Goal: Find specific page/section

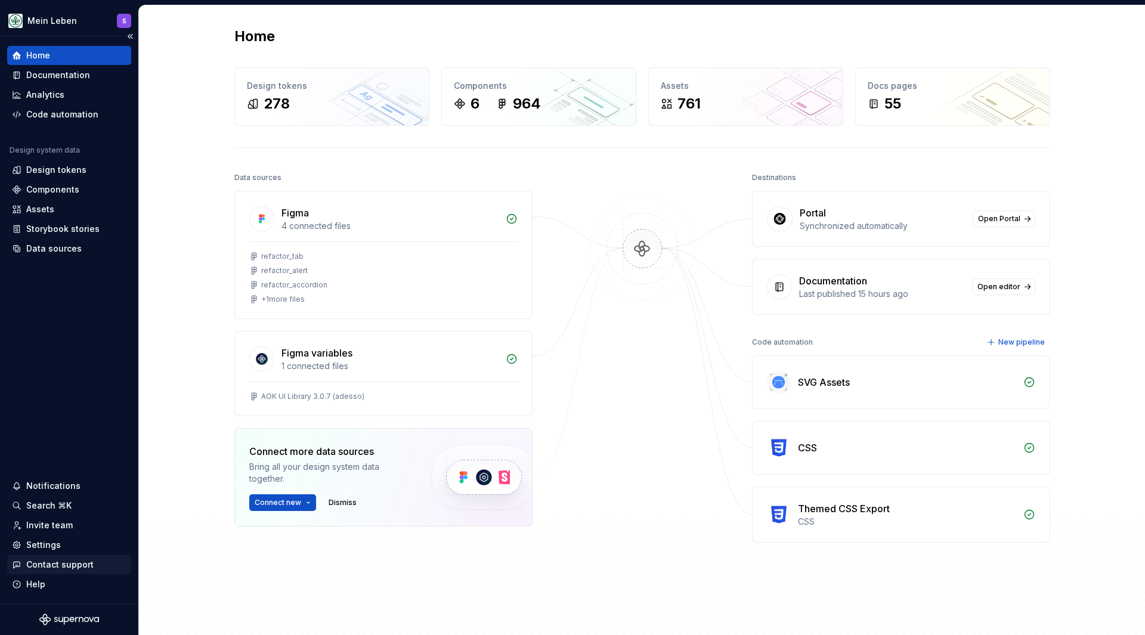
click at [68, 564] on div "Contact support" at bounding box center [59, 565] width 67 height 12
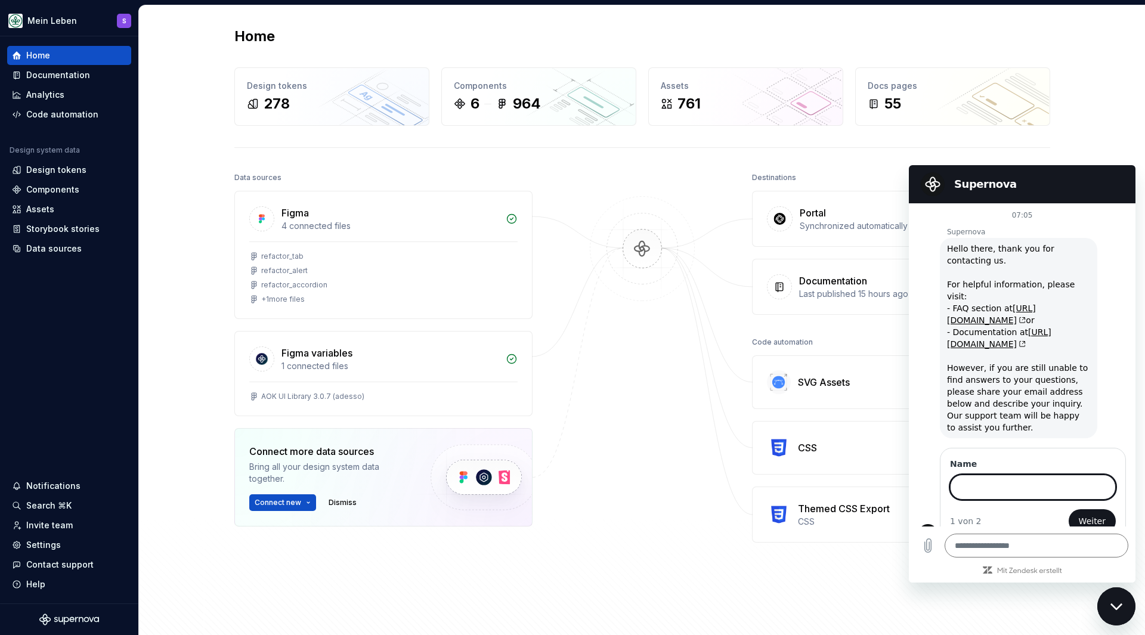
scroll to position [5, 0]
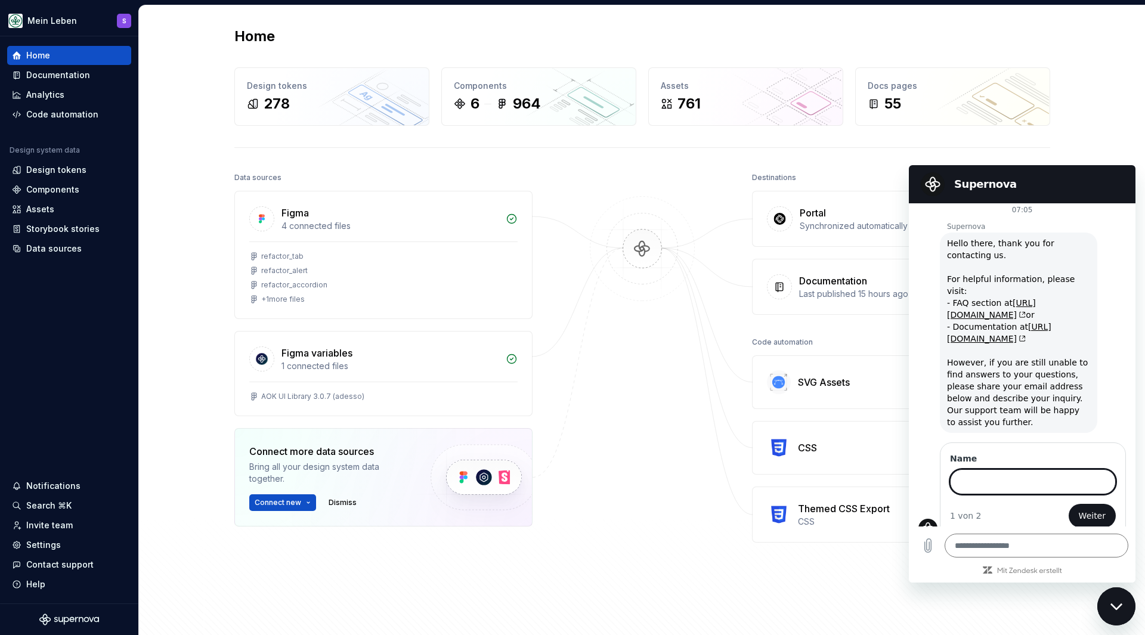
click at [786, 590] on div "Data sources Figma 4 connected files refactor_tab refactor_alert refactor_accor…" at bounding box center [642, 401] width 816 height 465
click at [833, 586] on div "Data sources Figma 4 connected files refactor_tab refactor_alert refactor_accor…" at bounding box center [642, 401] width 816 height 465
click at [53, 174] on div "Design tokens" at bounding box center [56, 170] width 60 height 12
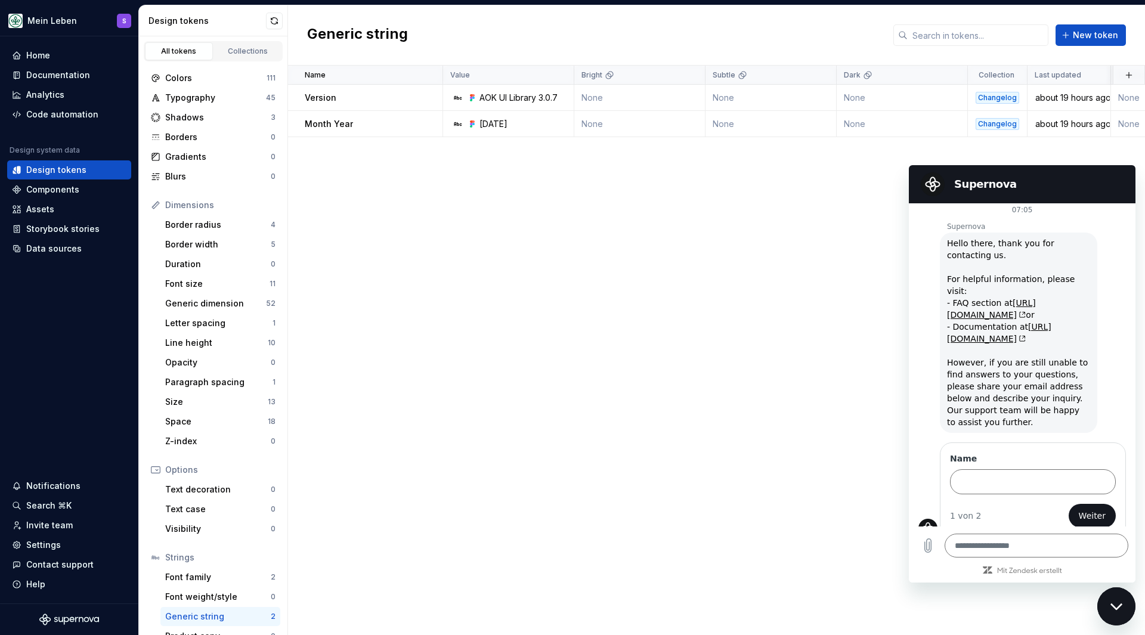
click at [1114, 610] on icon "Messaging-Fenster schließen" at bounding box center [1117, 607] width 13 height 8
type textarea "*"
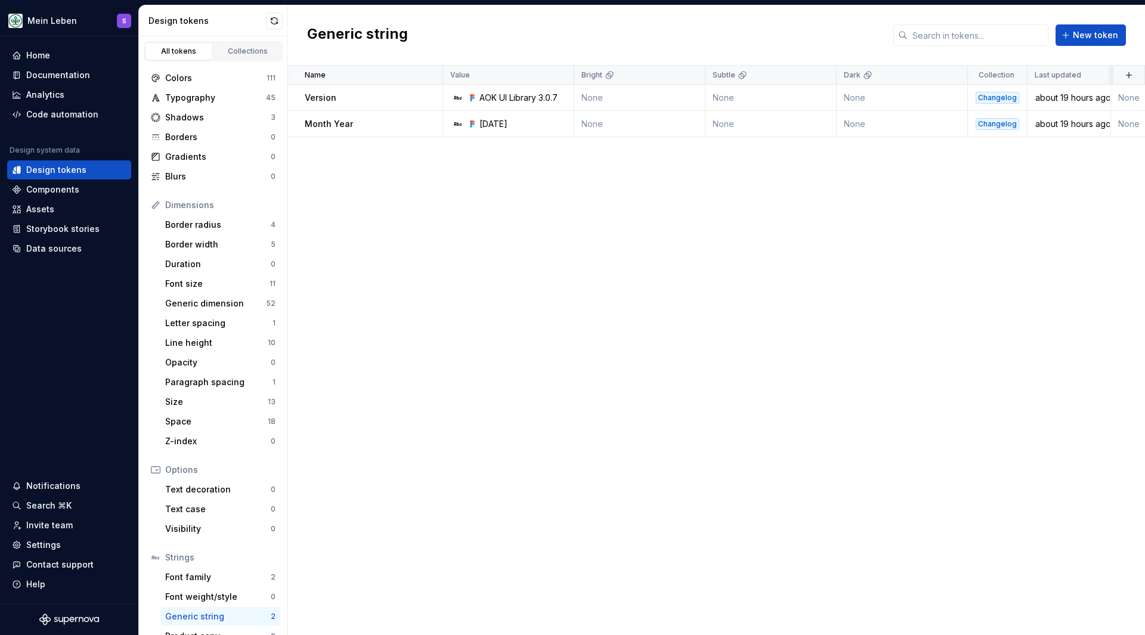
scroll to position [328, 0]
